Goal: Find specific page/section: Find specific page/section

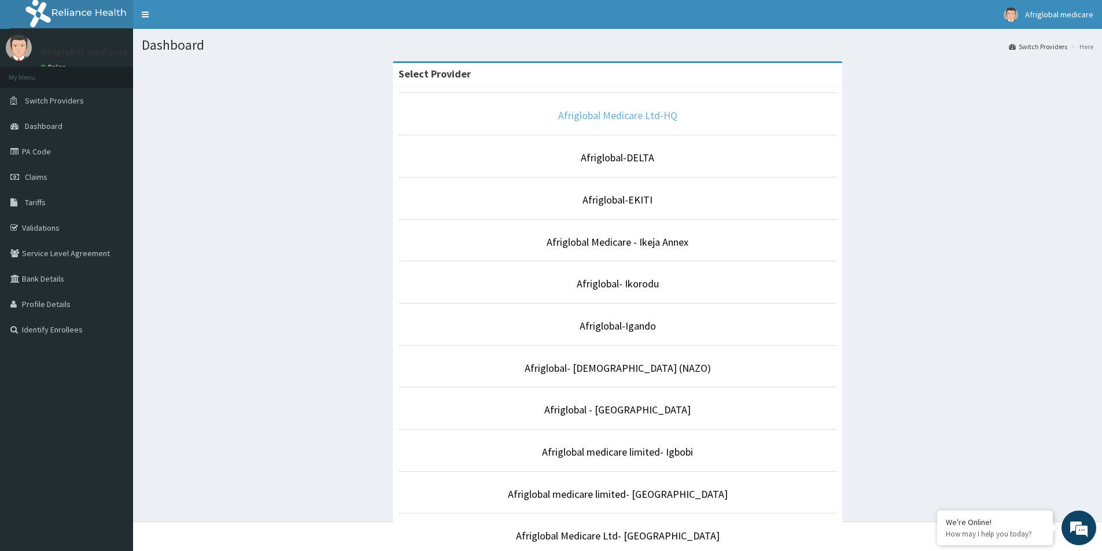
click at [671, 122] on link "Afriglobal Medicare Ltd-HQ" at bounding box center [617, 115] width 119 height 13
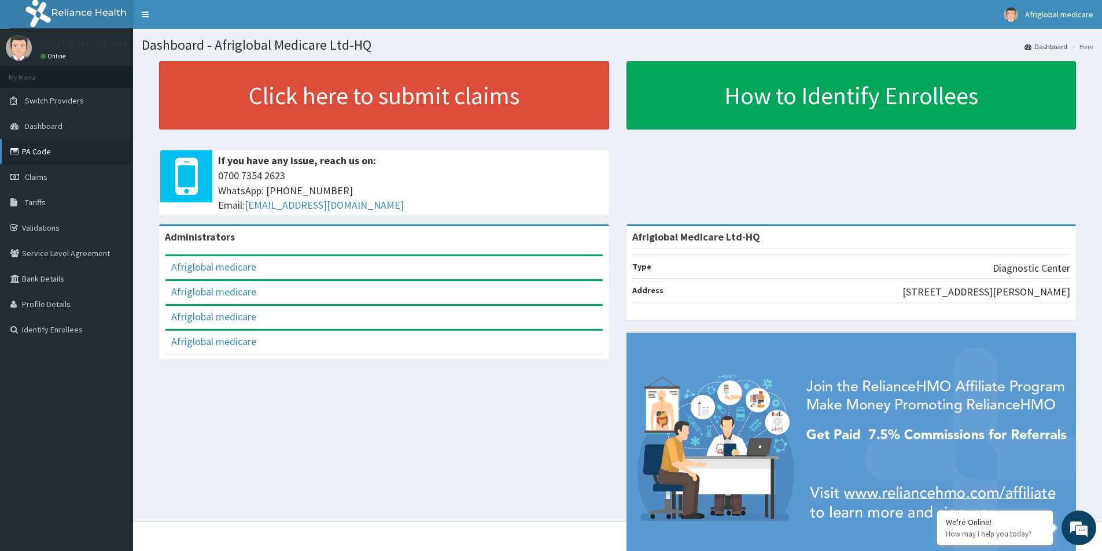
click at [55, 150] on link "PA Code" at bounding box center [66, 151] width 133 height 25
